Goal: Complete application form

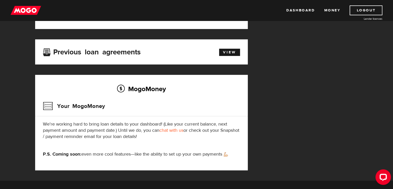
scroll to position [174, 0]
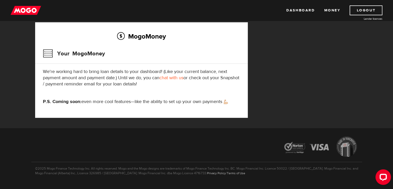
drag, startPoint x: 129, startPoint y: 99, endPoint x: 117, endPoint y: 101, distance: 12.6
click at [117, 101] on p "P.S. Coming soon: even more cool features—like the ability to set up your own p…" at bounding box center [141, 101] width 197 height 6
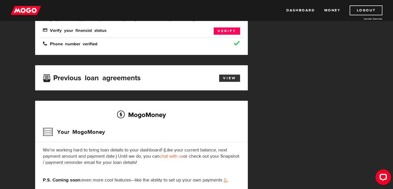
click at [229, 75] on link "View" at bounding box center [229, 77] width 21 height 7
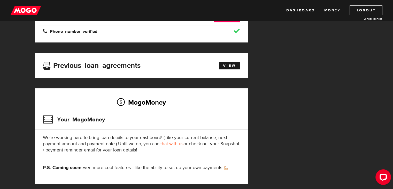
scroll to position [111, 0]
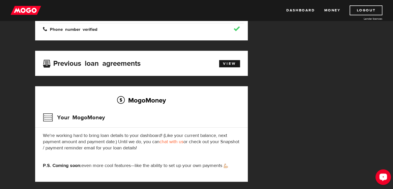
click at [387, 178] on div "Open LiveChat chat widget" at bounding box center [383, 176] width 9 height 9
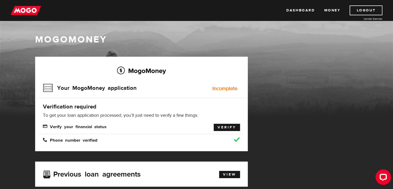
click at [219, 125] on link "Verify" at bounding box center [227, 127] width 26 height 7
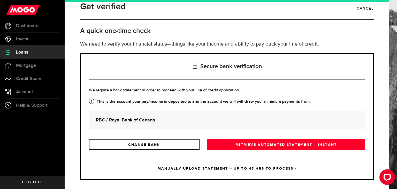
scroll to position [14, 0]
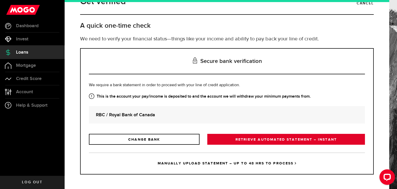
click at [256, 135] on link "RETRIEVE AUTOMATED STATEMENT – INSTANT" at bounding box center [286, 139] width 158 height 11
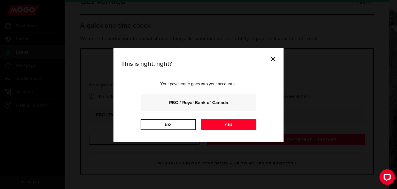
click at [203, 105] on strong "RBC / Royal Bank of Canada" at bounding box center [199, 102] width 102 height 7
click at [210, 101] on strong "RBC / Royal Bank of Canada" at bounding box center [199, 102] width 102 height 7
click at [172, 123] on link "No" at bounding box center [168, 124] width 55 height 11
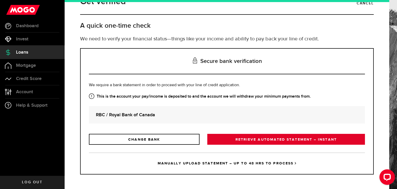
click at [256, 136] on link "RETRIEVE AUTOMATED STATEMENT – INSTANT" at bounding box center [286, 139] width 158 height 11
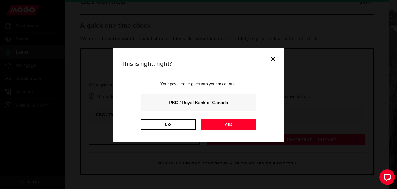
click at [178, 105] on strong "RBC / Royal Bank of Canada" at bounding box center [199, 102] width 102 height 7
click at [179, 103] on strong "RBC / Royal Bank of Canada" at bounding box center [199, 102] width 102 height 7
click at [164, 124] on link "No" at bounding box center [168, 124] width 55 height 11
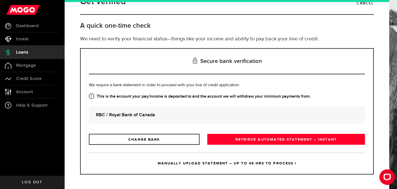
click at [162, 118] on div "RBC / Royal Bank of Canada" at bounding box center [227, 114] width 276 height 17
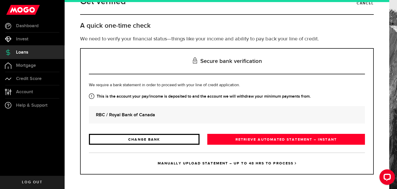
click at [164, 138] on link "CHANGE BANK" at bounding box center [144, 139] width 111 height 11
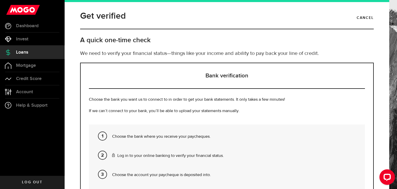
scroll to position [73, 0]
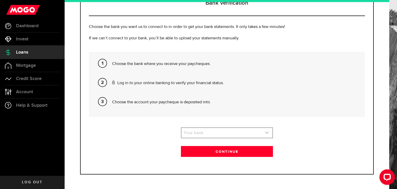
click at [208, 133] on link "expand select" at bounding box center [226, 133] width 91 height 10
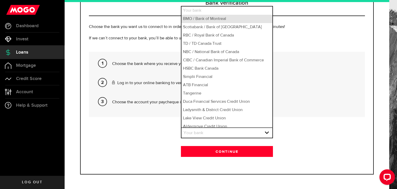
click at [202, 19] on li "BMO / Bank of Montreal" at bounding box center [226, 19] width 91 height 8
select select "1"
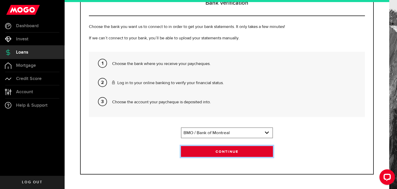
click at [219, 151] on button "Continue" at bounding box center [227, 151] width 92 height 11
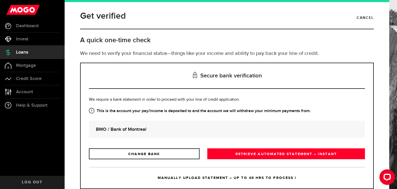
scroll to position [14, 0]
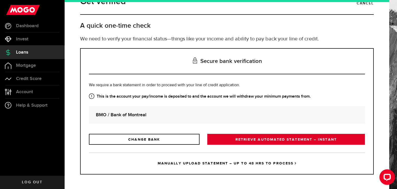
click at [252, 139] on link "RETRIEVE AUTOMATED STATEMENT – INSTANT" at bounding box center [286, 139] width 158 height 11
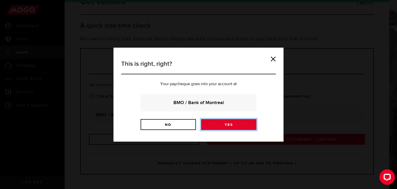
click at [228, 124] on link "Yes" at bounding box center [228, 124] width 55 height 11
